Goal: Information Seeking & Learning: Learn about a topic

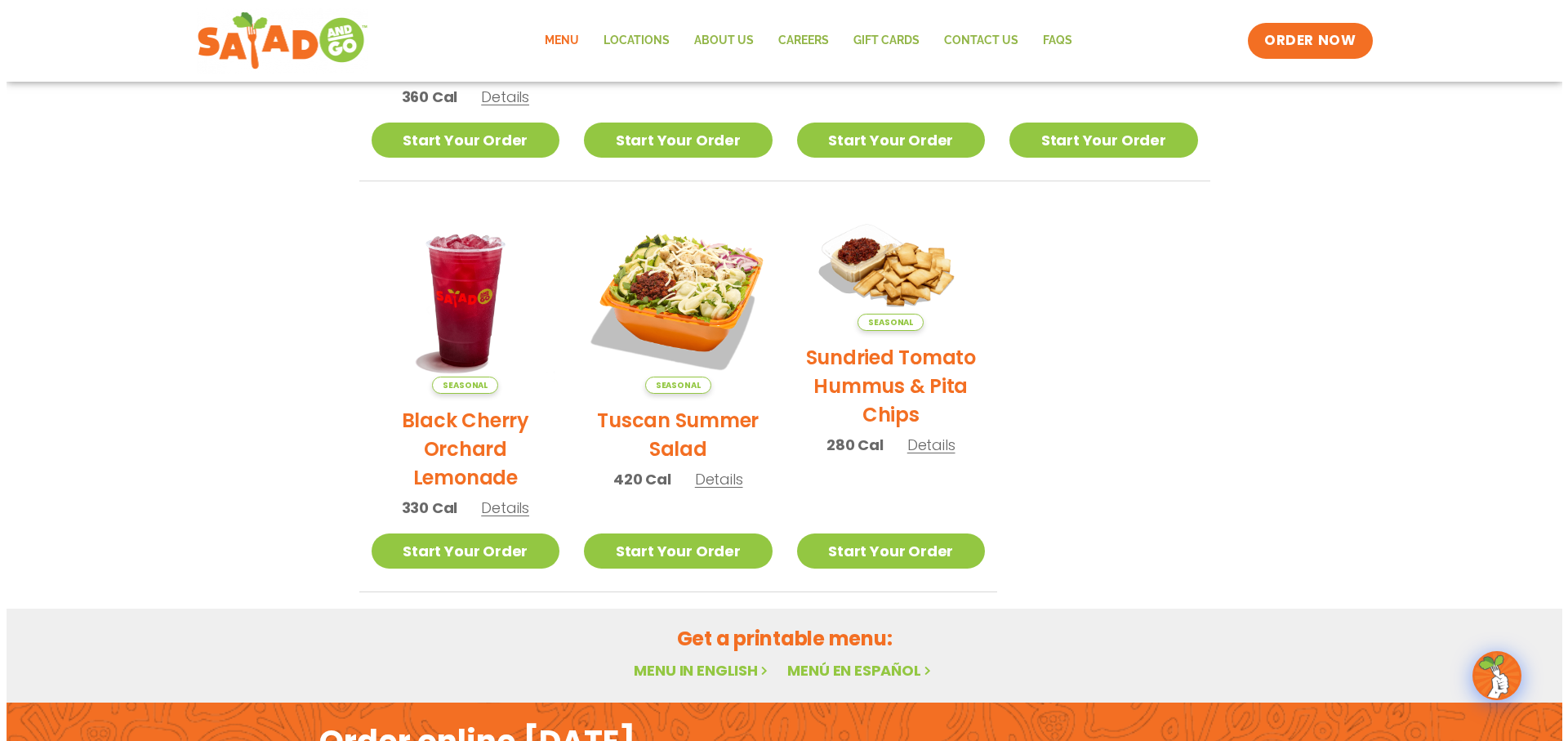
scroll to position [571, 0]
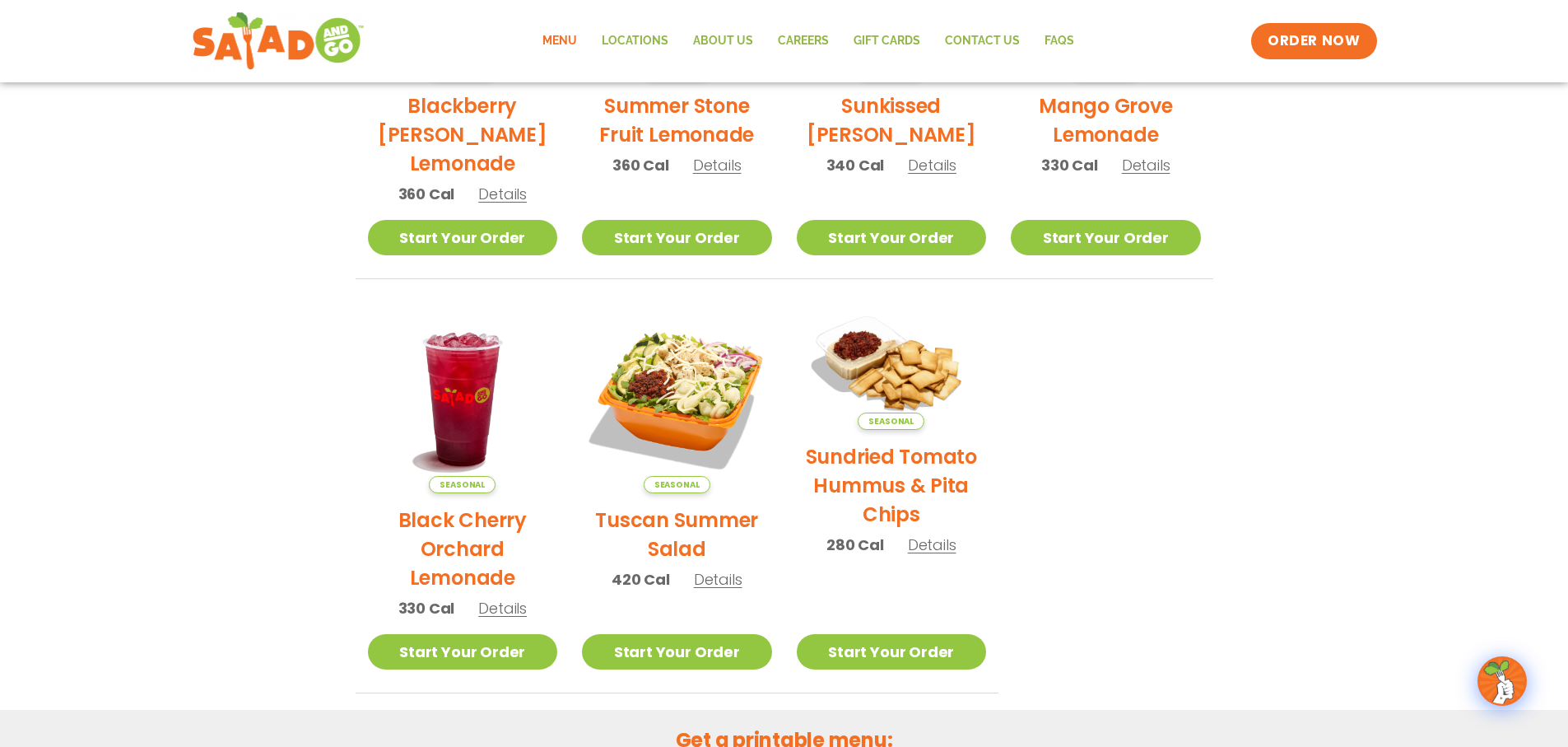
click at [908, 345] on img at bounding box center [891, 366] width 218 height 153
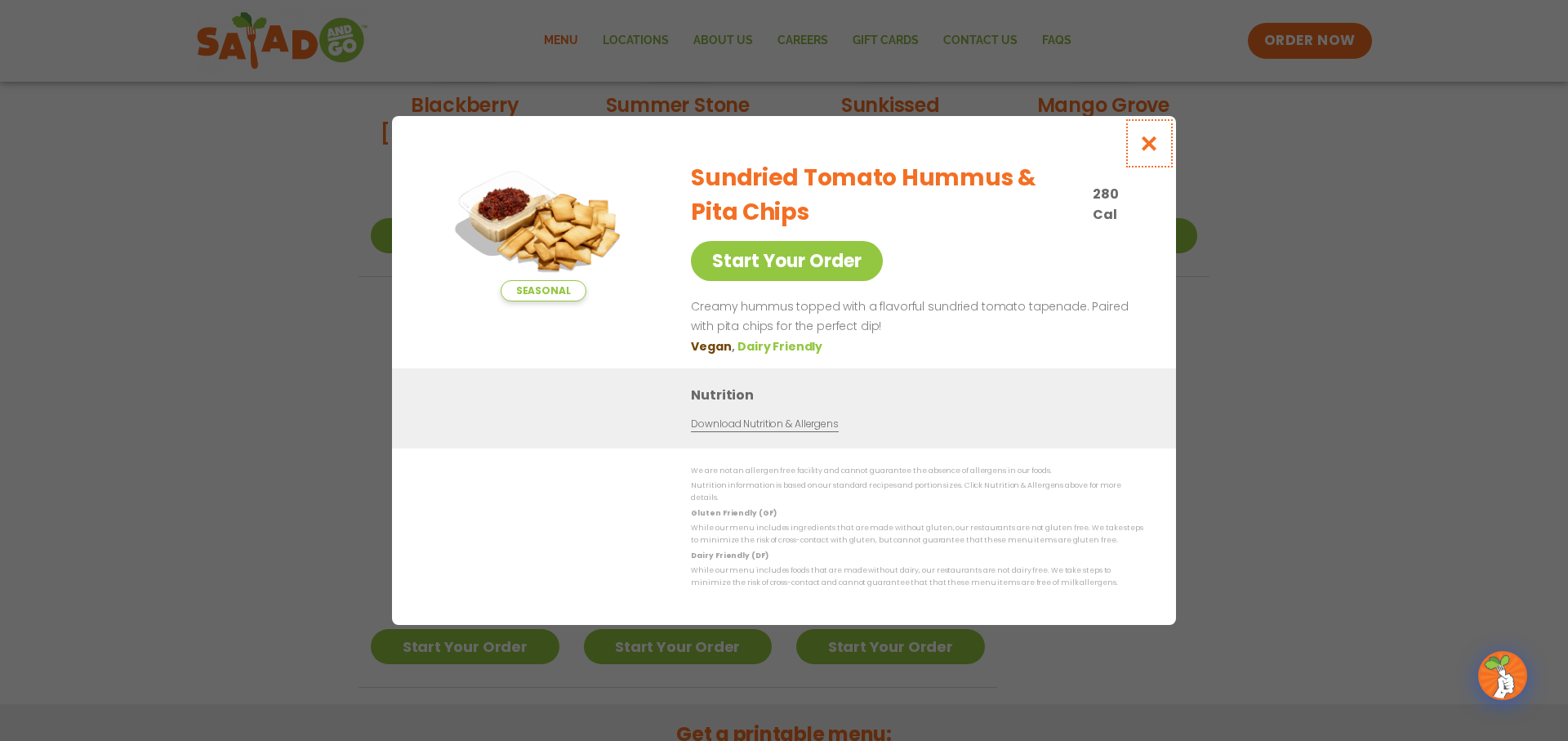
click at [1151, 149] on icon "Close modal" at bounding box center [1150, 143] width 21 height 17
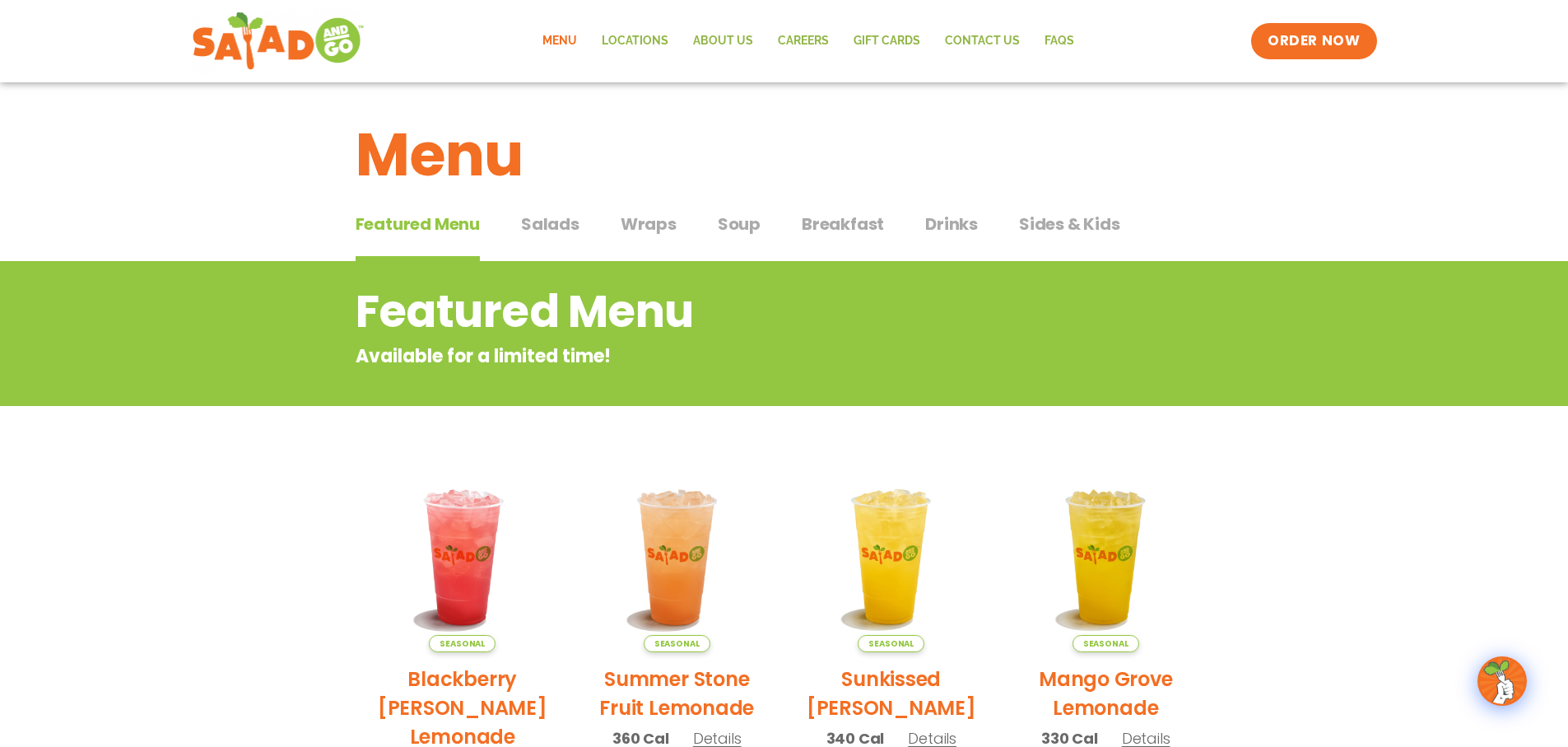
scroll to position [0, 0]
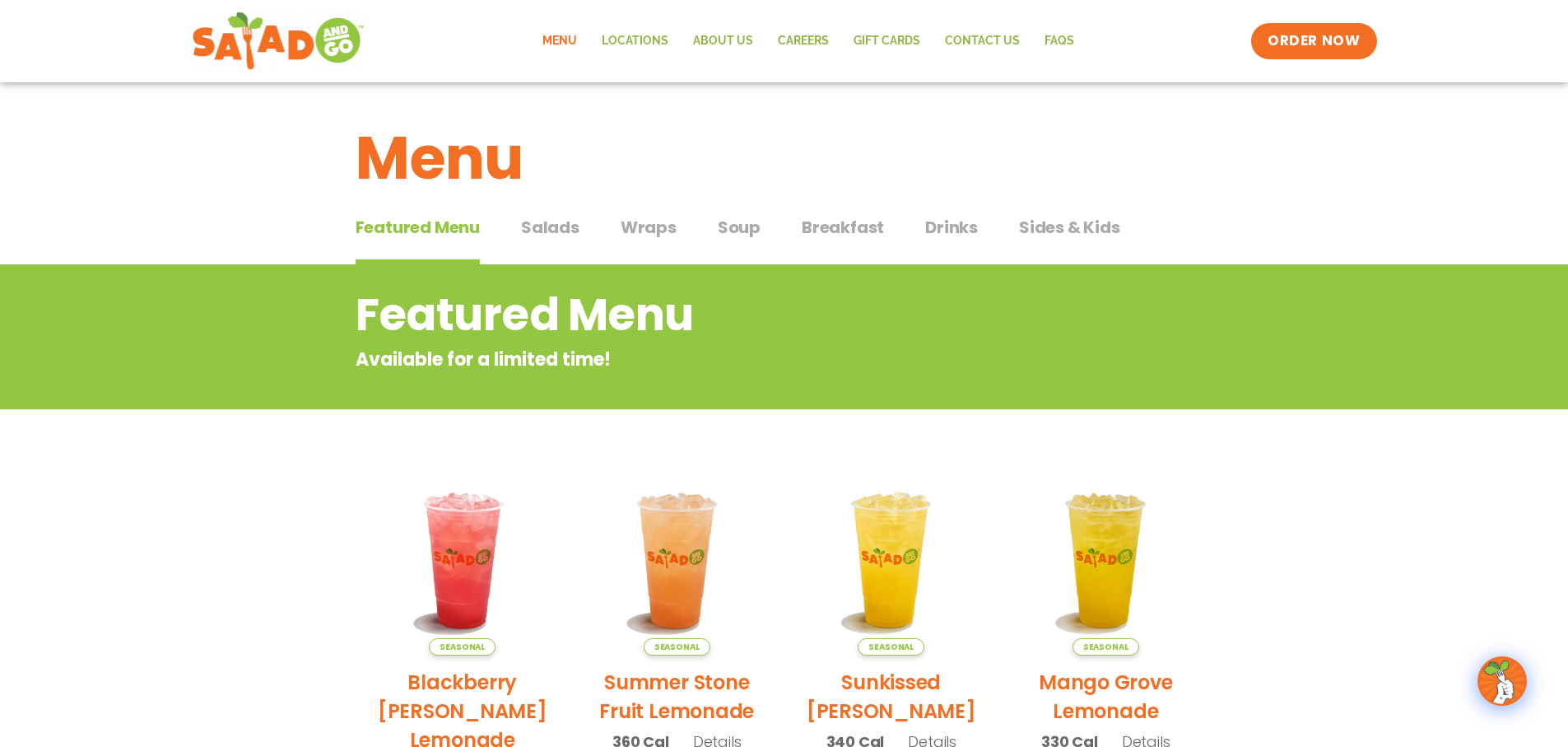
click at [574, 231] on span "Salads" at bounding box center [550, 227] width 59 height 25
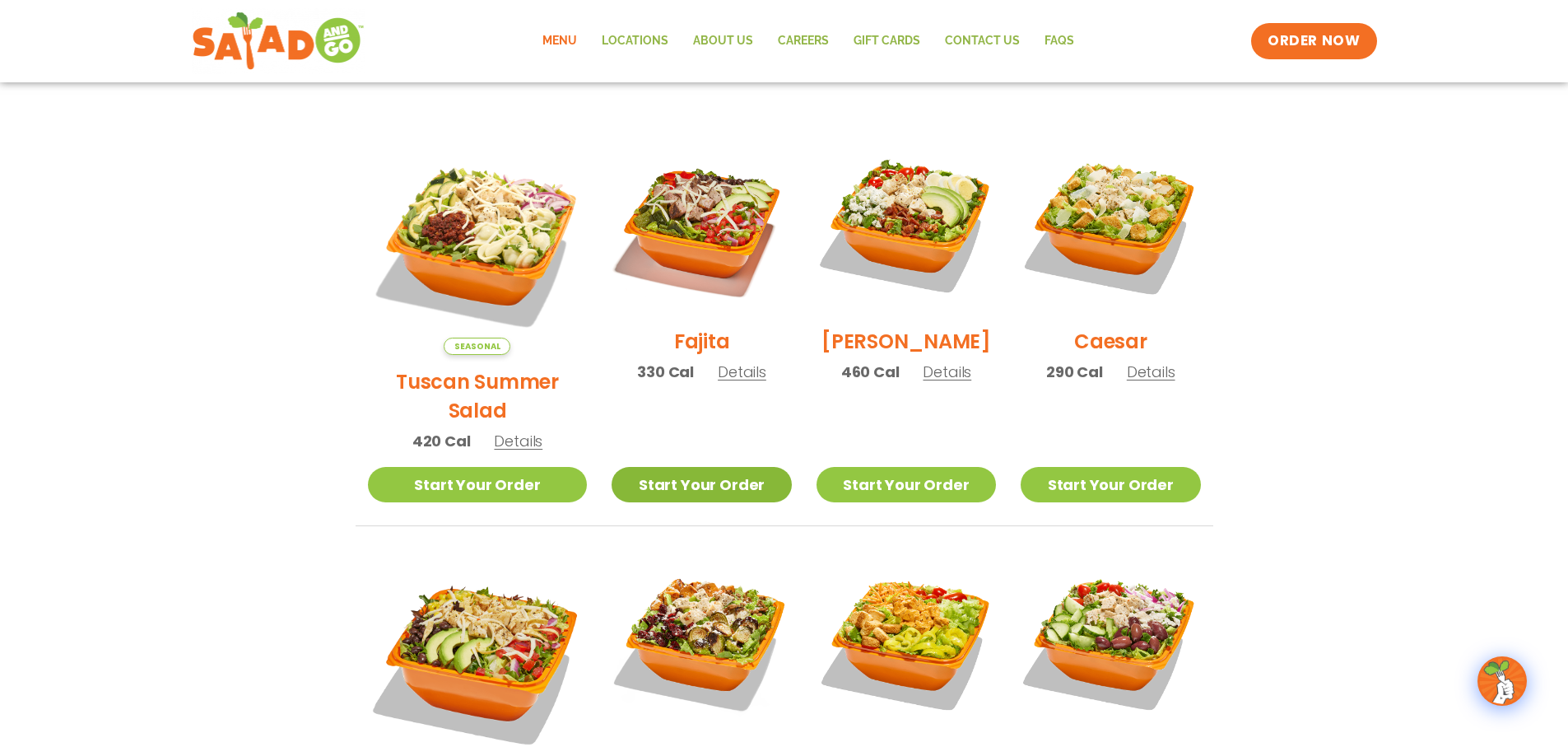
scroll to position [82, 0]
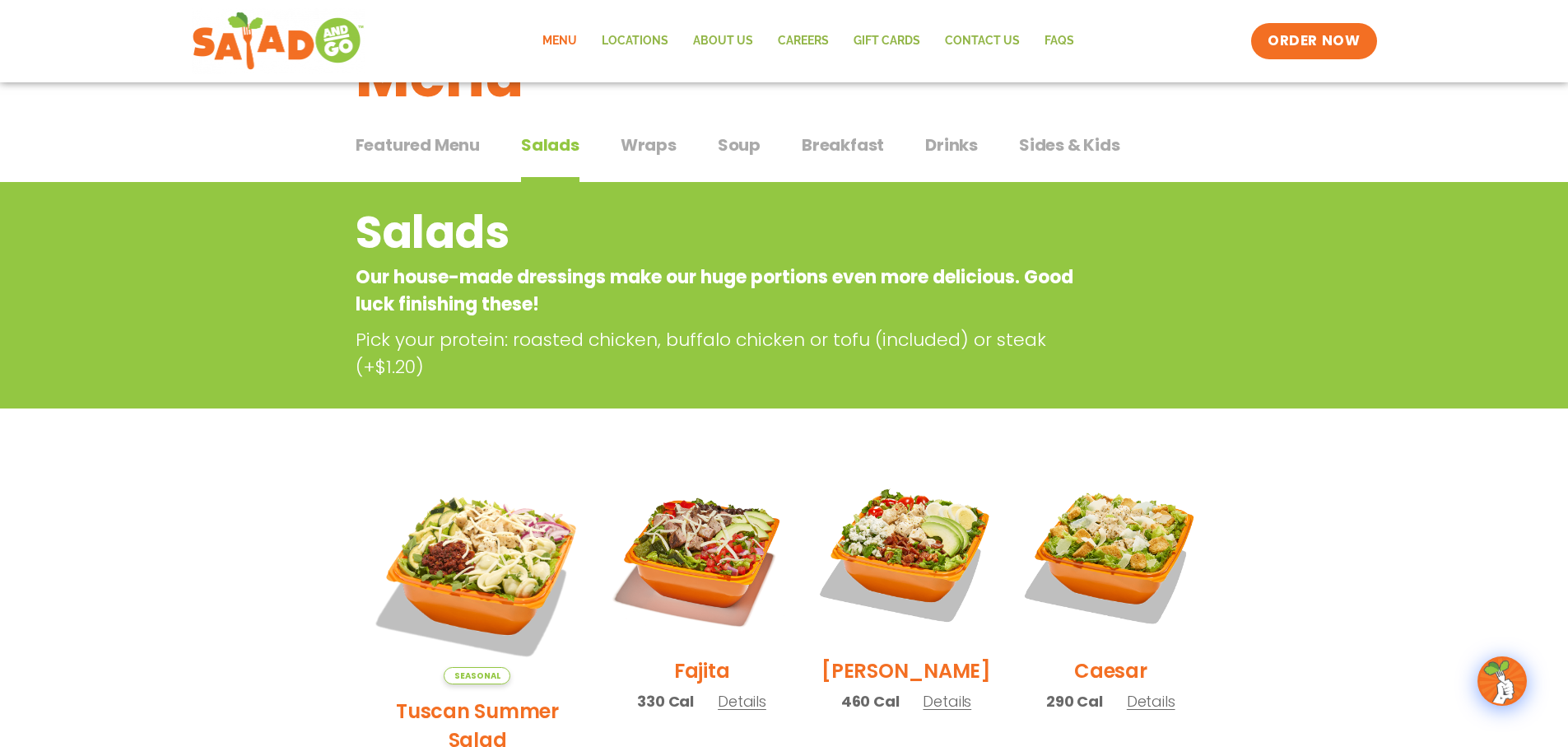
click at [947, 153] on span "Drinks" at bounding box center [951, 144] width 53 height 25
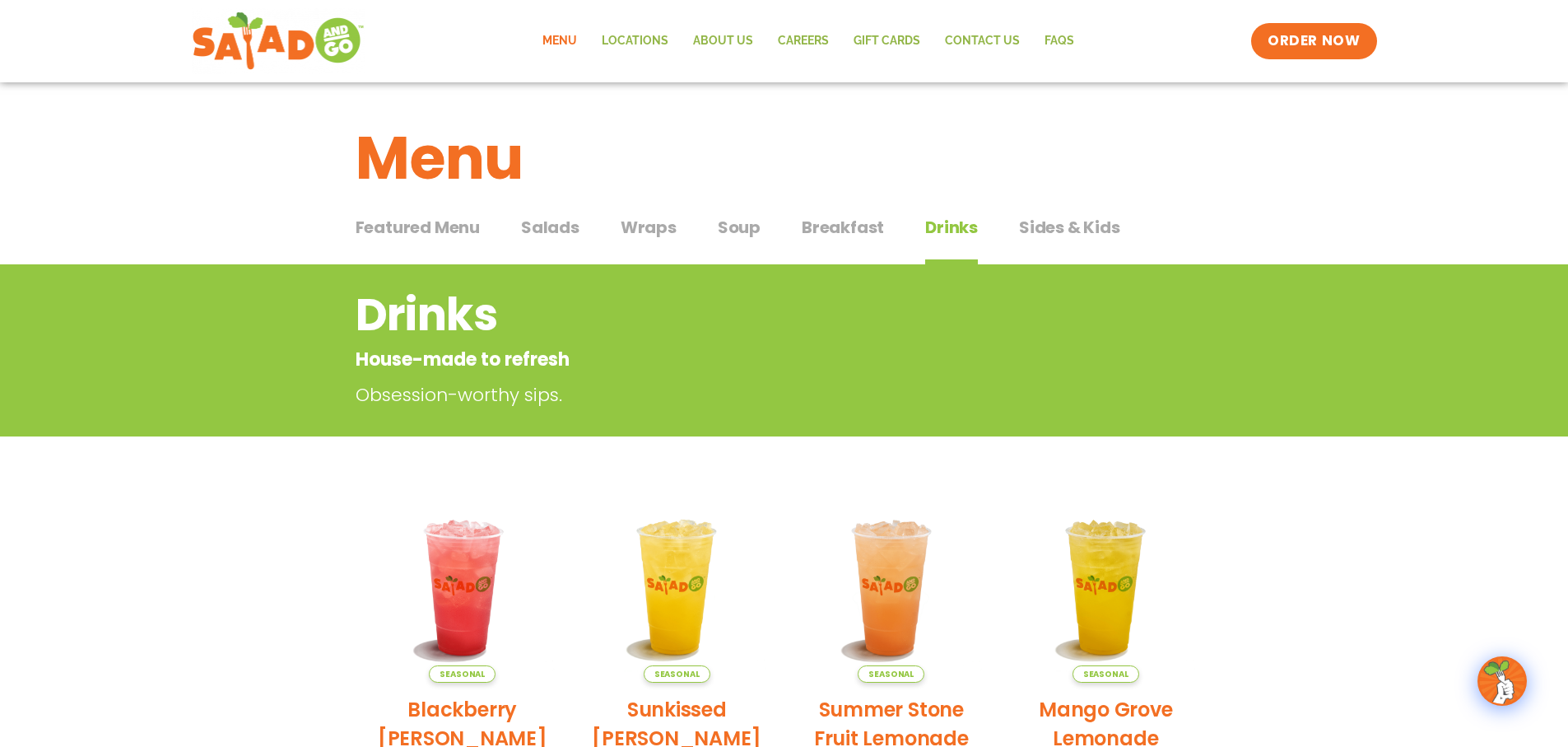
click at [821, 224] on span "Breakfast" at bounding box center [842, 227] width 82 height 25
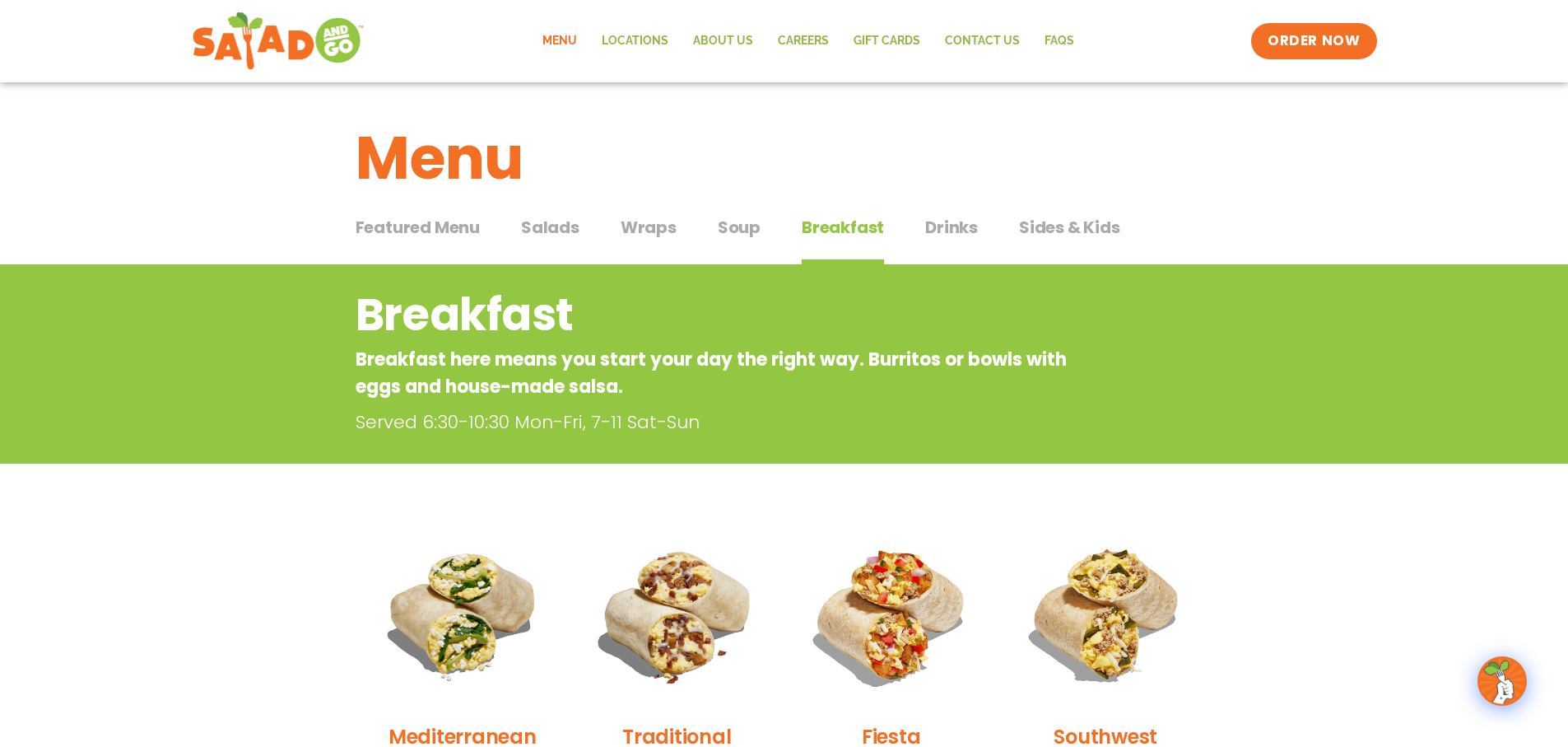
click at [735, 235] on span "Soup" at bounding box center [739, 227] width 43 height 25
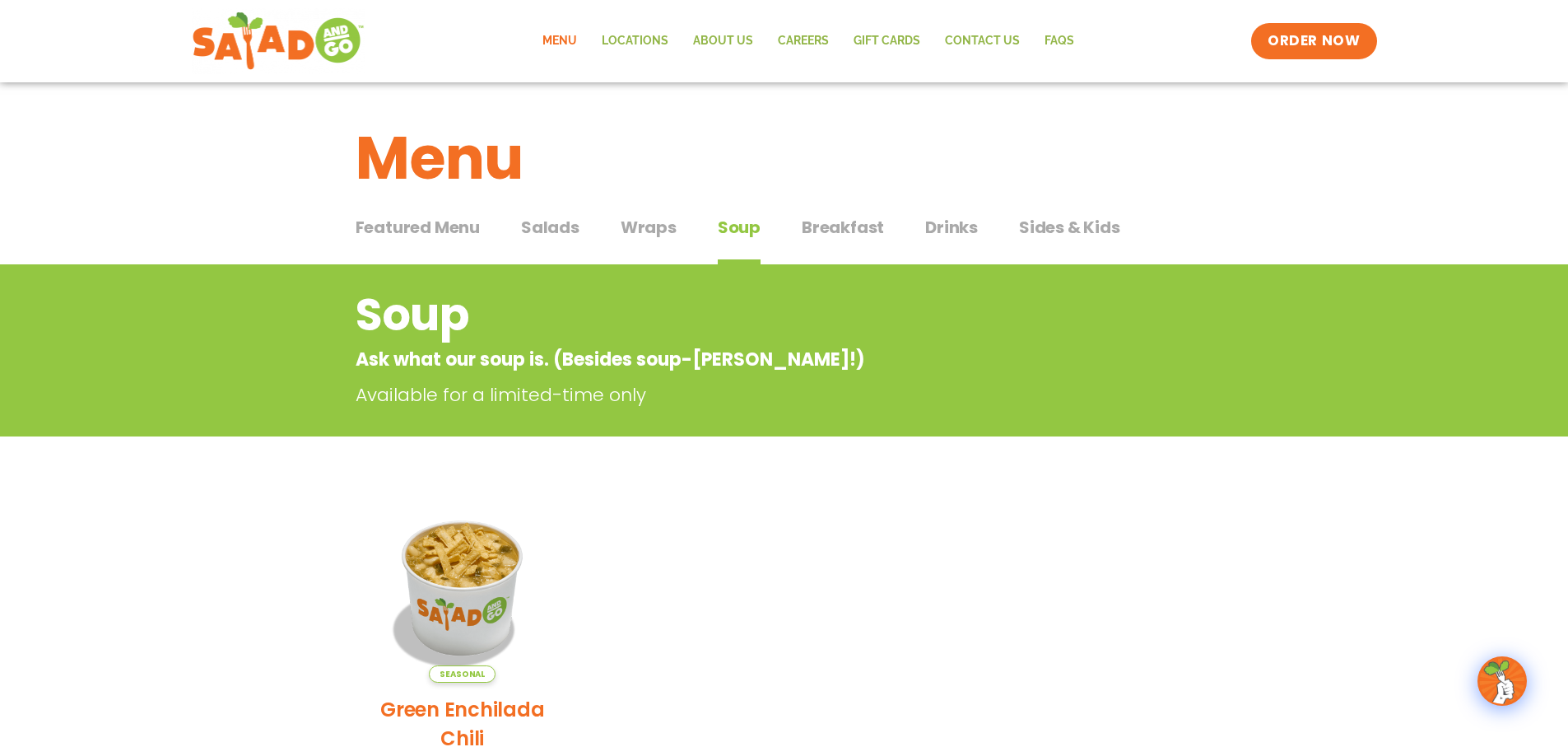
click at [664, 226] on span "Wraps" at bounding box center [648, 227] width 56 height 25
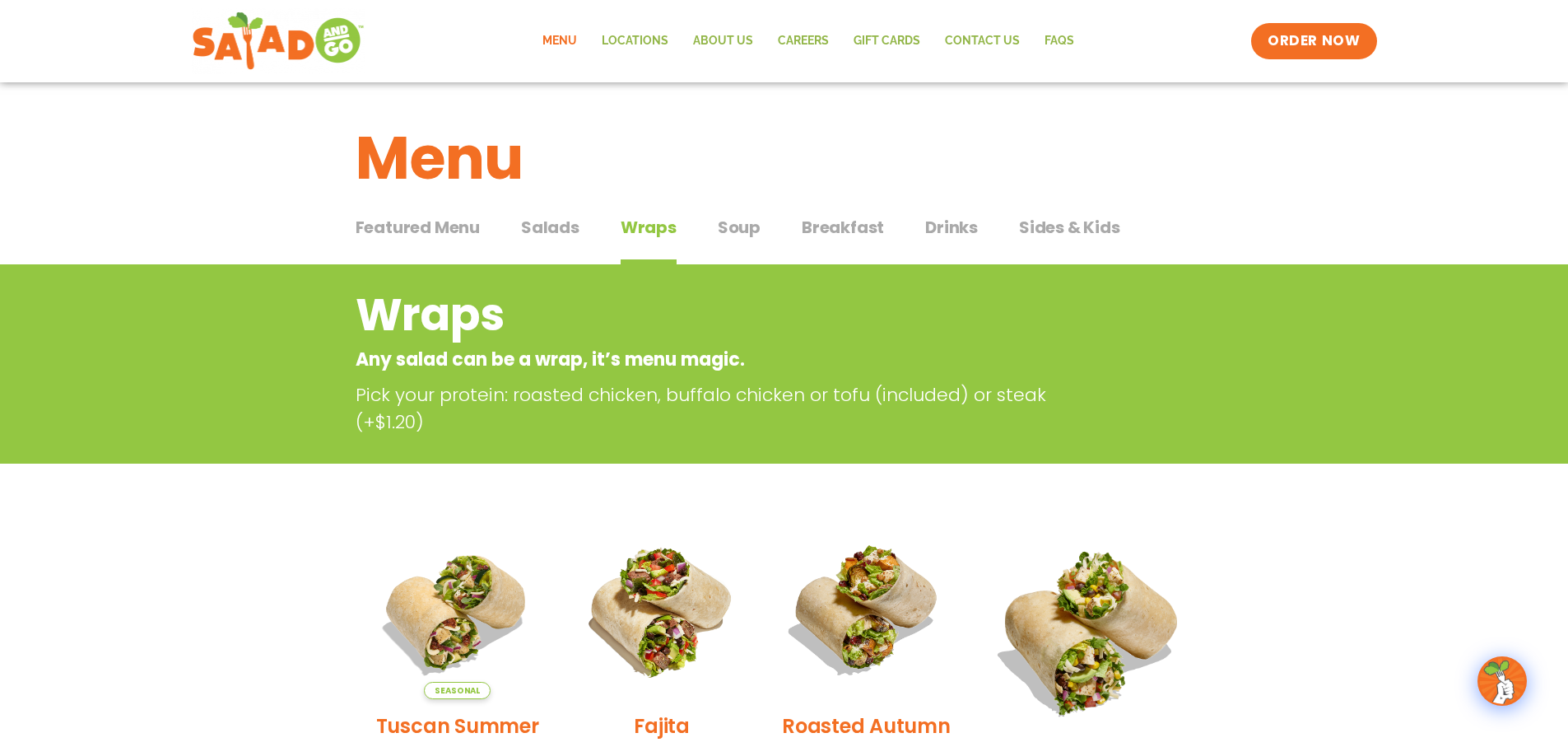
click at [1048, 243] on button "Sides & Kids Sides & Kids" at bounding box center [1069, 240] width 101 height 50
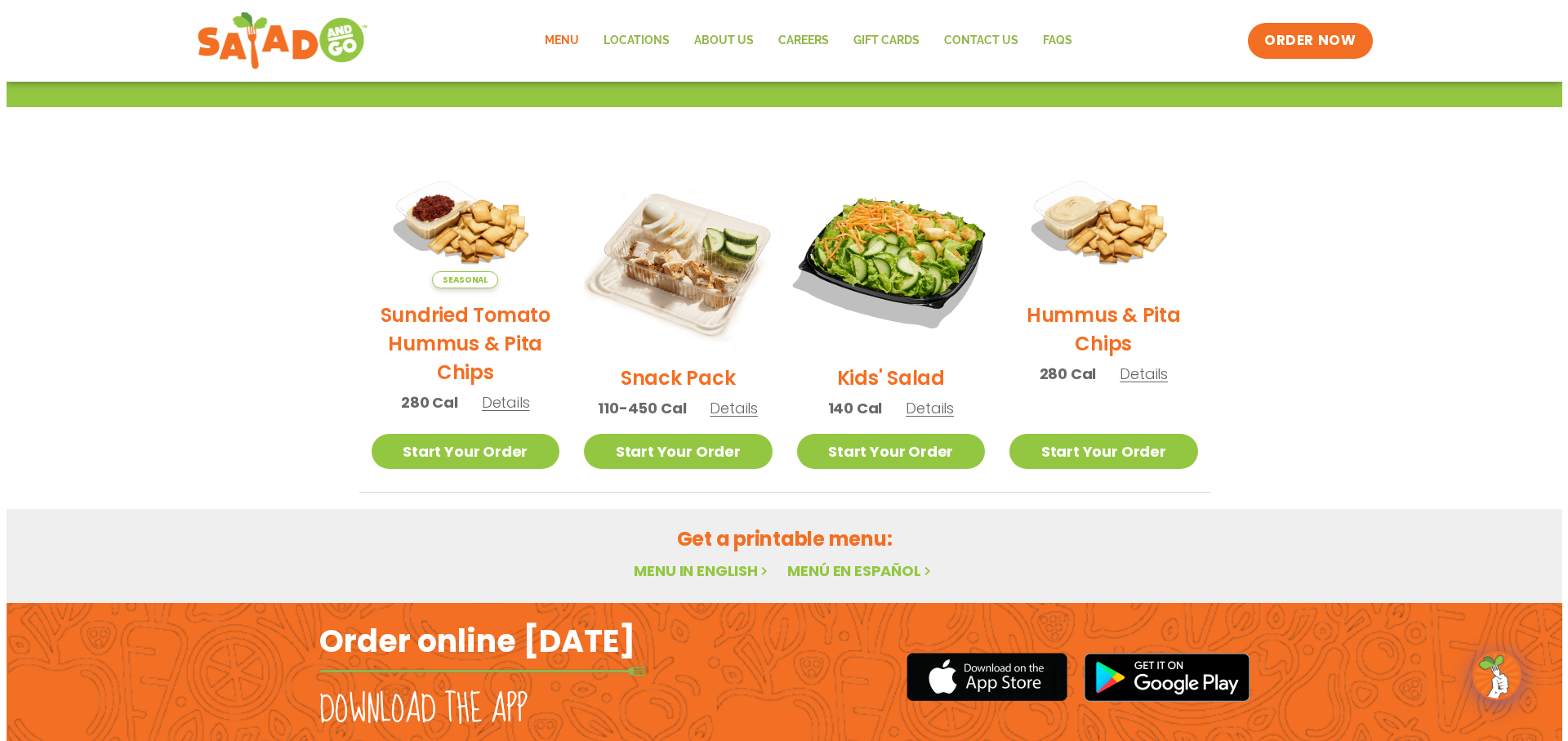
scroll to position [326, 0]
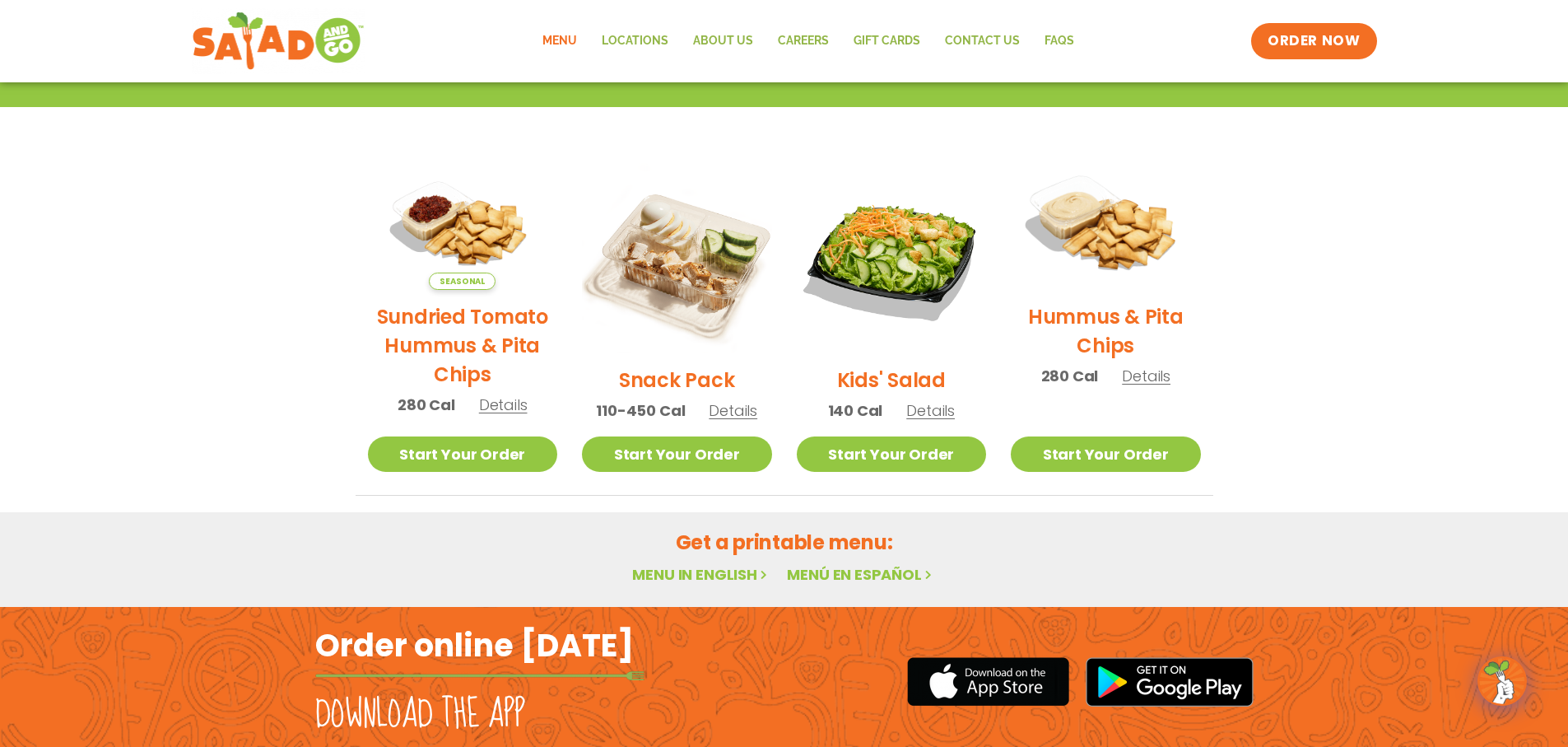
click at [1088, 236] on img at bounding box center [1105, 225] width 218 height 153
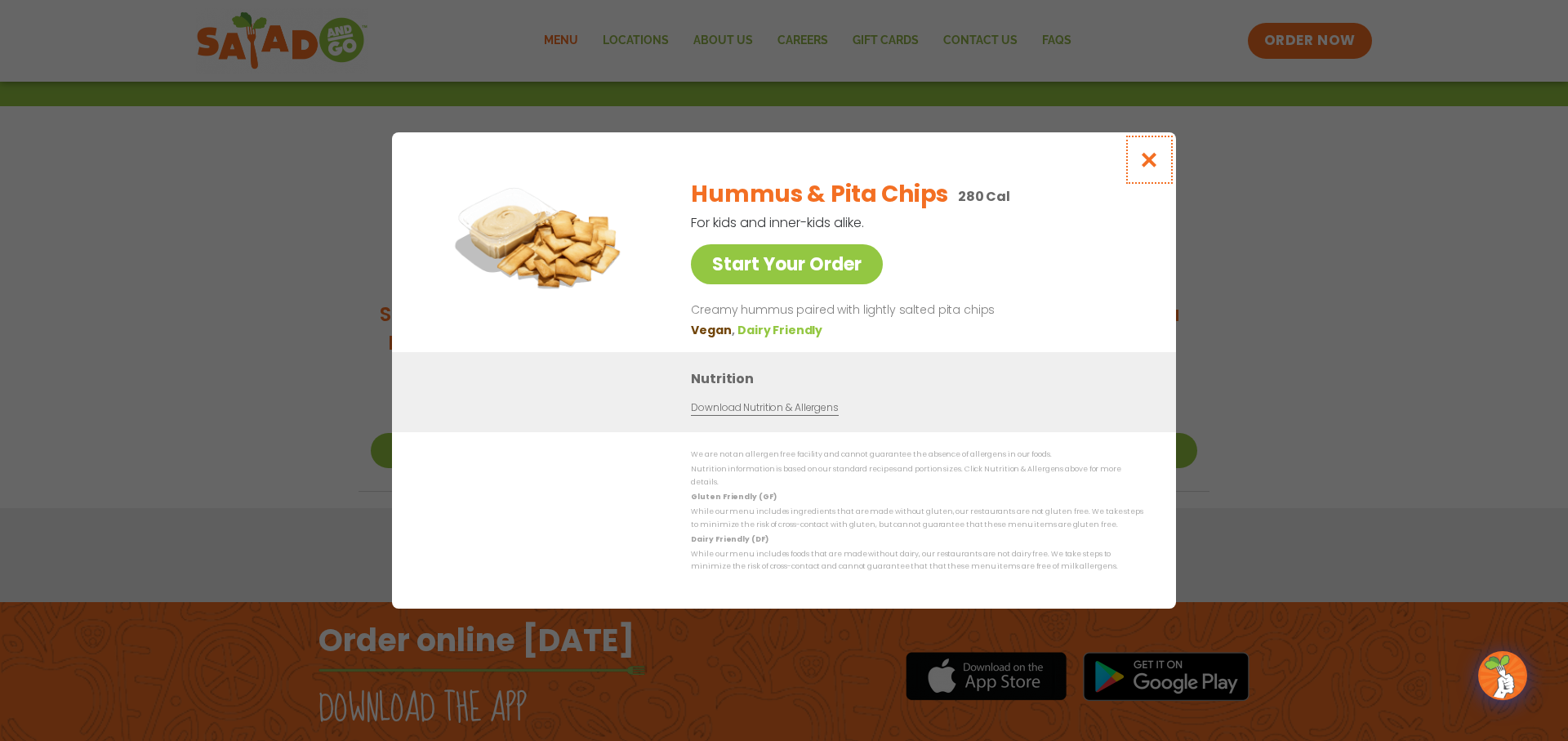
click at [1155, 157] on icon "Close modal" at bounding box center [1150, 159] width 21 height 17
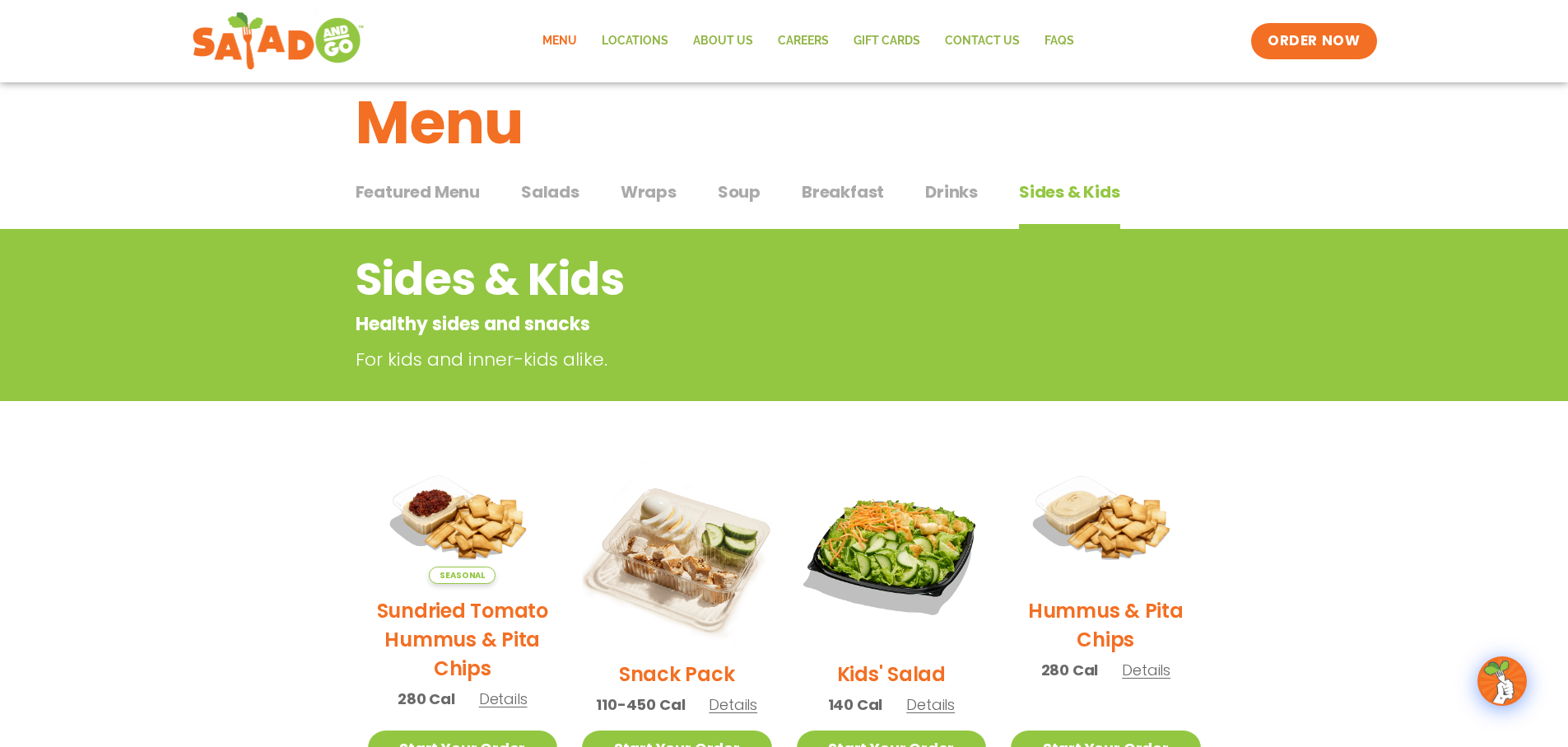
scroll to position [17, 0]
